Goal: Communication & Community: Answer question/provide support

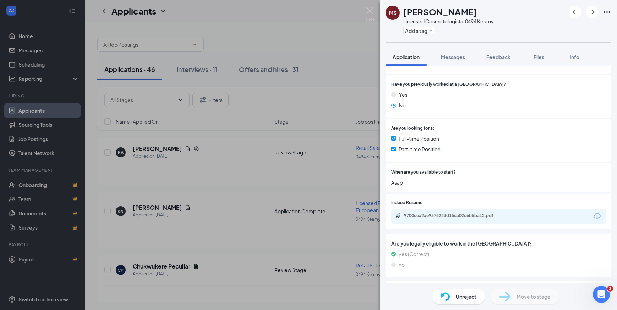
scroll to position [161, 0]
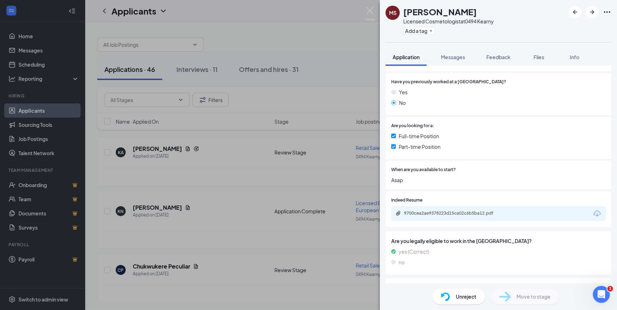
click at [455, 213] on div "9700cea2ae9378223d15ca02c6b5ba12.pdf" at bounding box center [453, 214] width 99 height 6
click at [448, 294] on img at bounding box center [445, 297] width 9 height 9
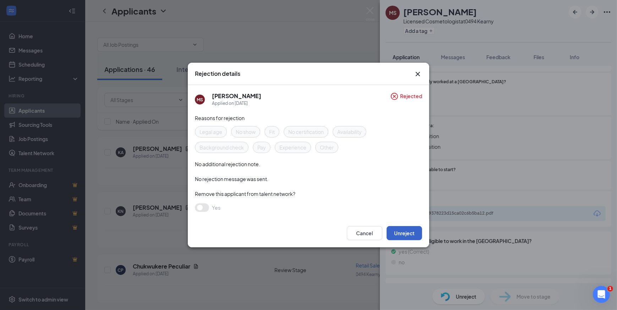
click at [395, 234] on button "Unreject" at bounding box center [403, 233] width 35 height 14
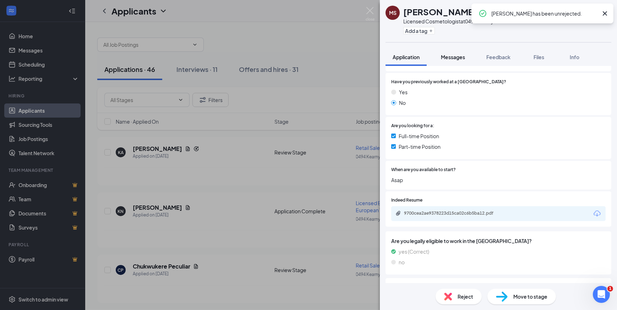
drag, startPoint x: 459, startPoint y: 56, endPoint x: 458, endPoint y: 61, distance: 4.8
click at [459, 57] on span "Messages" at bounding box center [453, 57] width 24 height 6
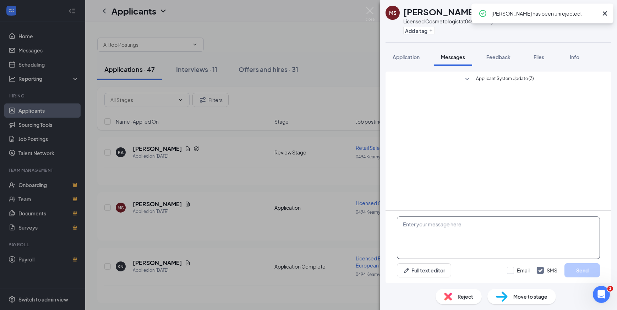
click at [438, 236] on textarea at bounding box center [498, 238] width 203 height 43
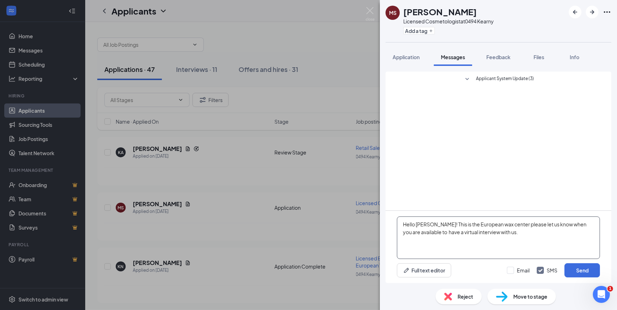
click at [433, 233] on textarea "Hello [PERSON_NAME]! This is the European wax center please let us know when yo…" at bounding box center [498, 238] width 203 height 43
click at [0, 0] on div "to have" at bounding box center [0, 0] width 0 height 0
click at [487, 225] on textarea "Hello [PERSON_NAME]! This is the European wax center please let us know when yo…" at bounding box center [498, 238] width 203 height 43
click at [0, 0] on span "[GEOGRAPHIC_DATA]. Please" at bounding box center [0, 0] width 0 height 0
type textarea "Hello [PERSON_NAME]! This is the European Wax Center. Please let us know when y…"
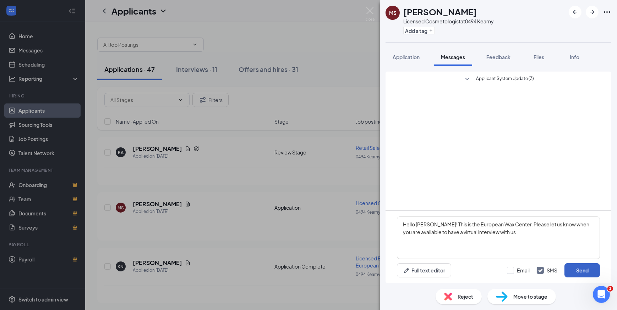
click at [585, 267] on button "Send" at bounding box center [581, 271] width 35 height 14
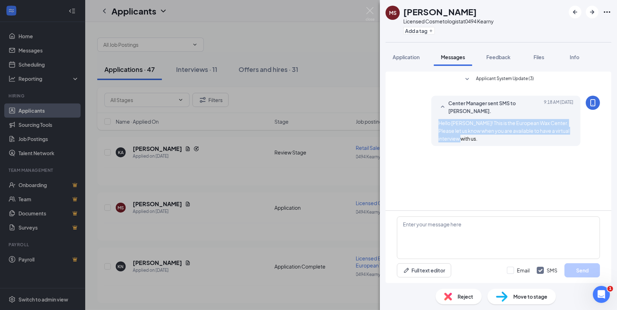
drag, startPoint x: 441, startPoint y: 123, endPoint x: 474, endPoint y: 143, distance: 38.4
click at [474, 143] on div "Center Manager sent SMS to [PERSON_NAME]. [DATE] 9:18 AM Hello [PERSON_NAME]! T…" at bounding box center [505, 121] width 149 height 50
copy span "Hello [PERSON_NAME]! This is the European Wax Center. Please let us know when y…"
drag, startPoint x: 373, startPoint y: 11, endPoint x: 265, endPoint y: 2, distance: 108.2
click at [373, 12] on img at bounding box center [369, 14] width 9 height 14
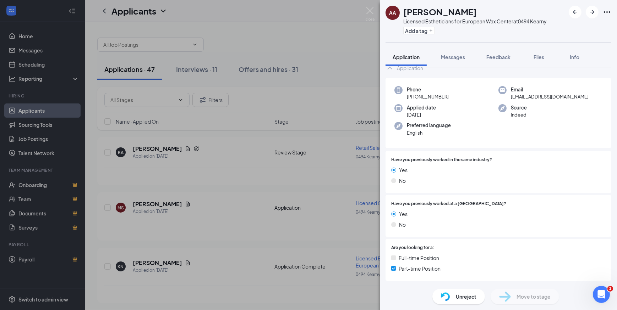
scroll to position [96, 0]
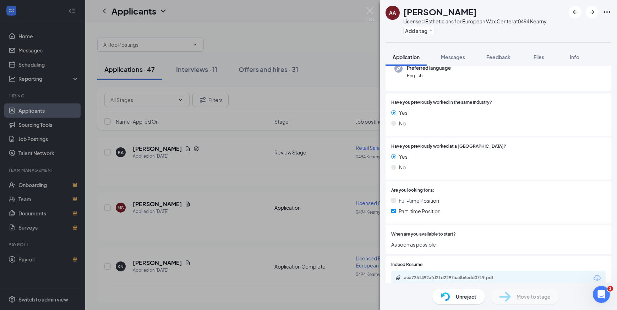
click at [456, 281] on div "aea7251492afd21d2297aa4b6edd0719.pdf" at bounding box center [498, 278] width 214 height 15
click at [455, 280] on div "aea7251492afd21d2297aa4b6edd0719.pdf" at bounding box center [453, 278] width 99 height 6
